Goal: Understand process/instructions

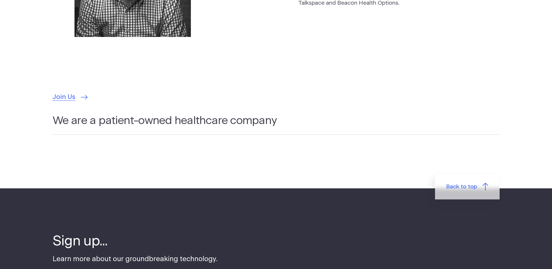
scroll to position [1746, 0]
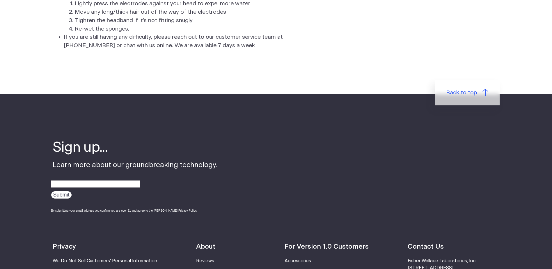
scroll to position [1571, 0]
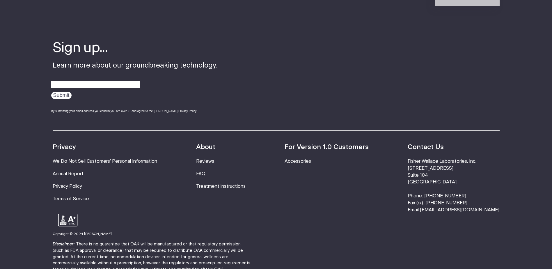
scroll to position [1077, 0]
